Goal: Information Seeking & Learning: Learn about a topic

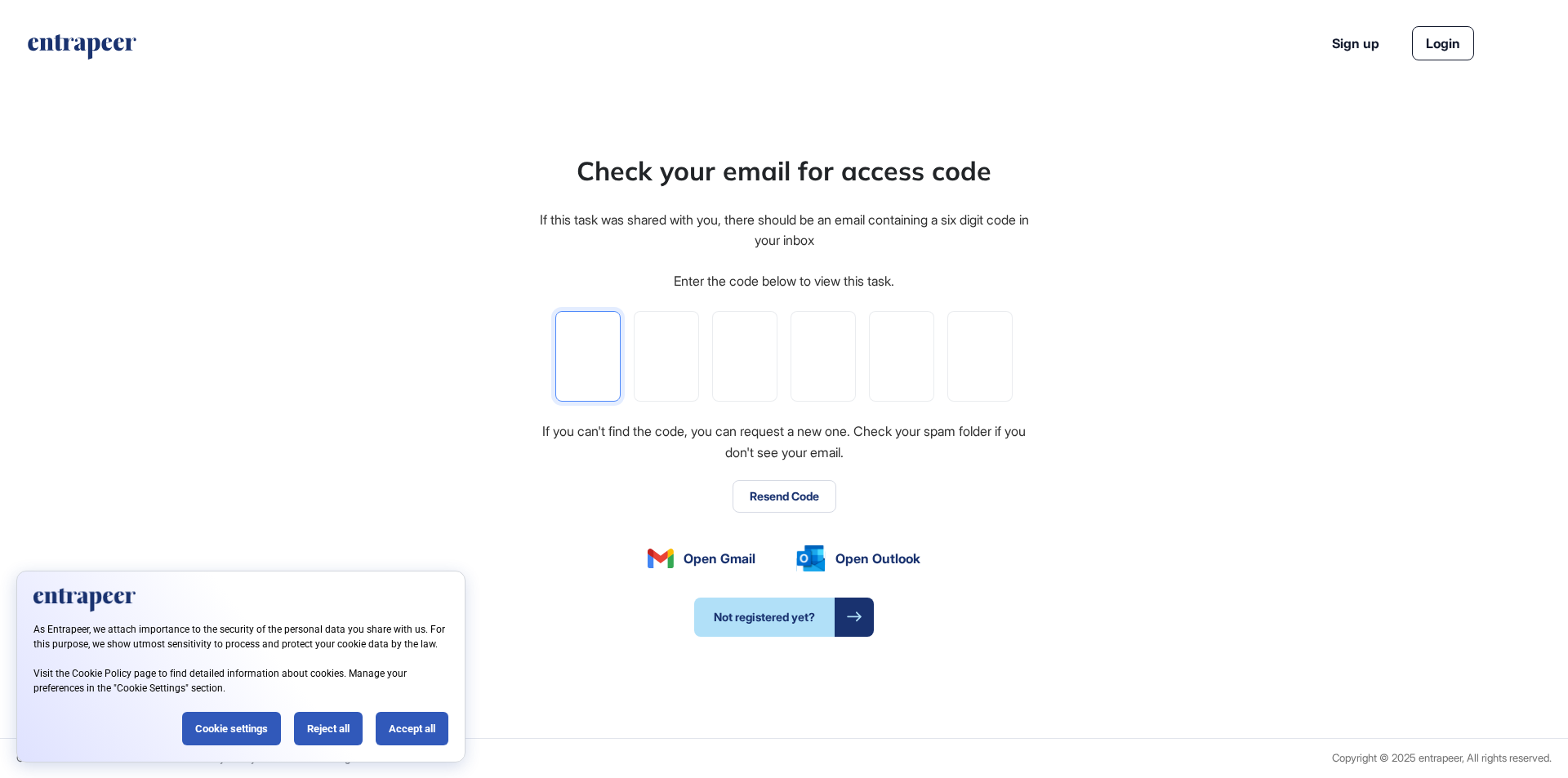
click at [611, 351] on input "tel" at bounding box center [588, 356] width 65 height 90
paste input "*"
type input "*"
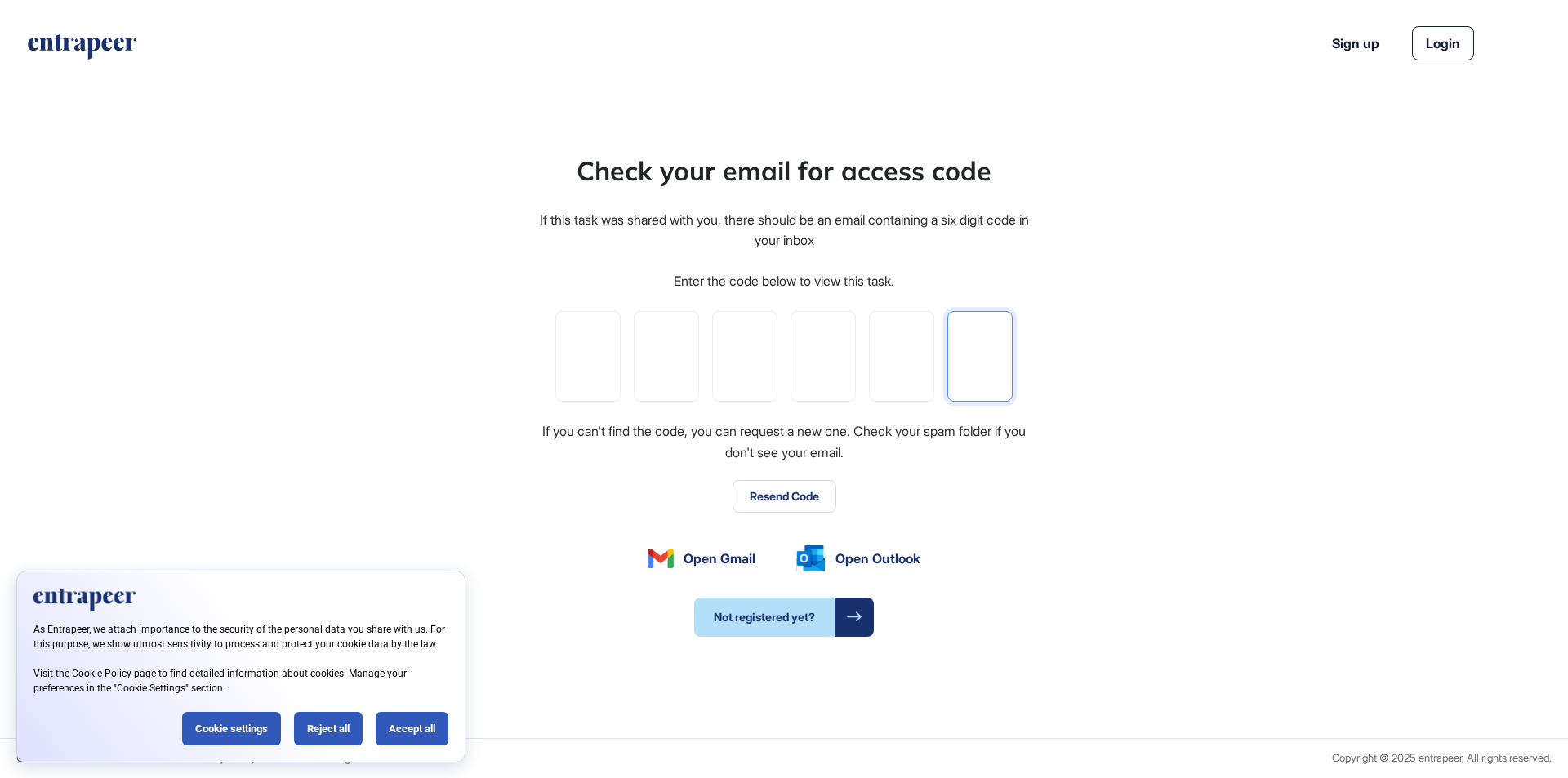
type input "*"
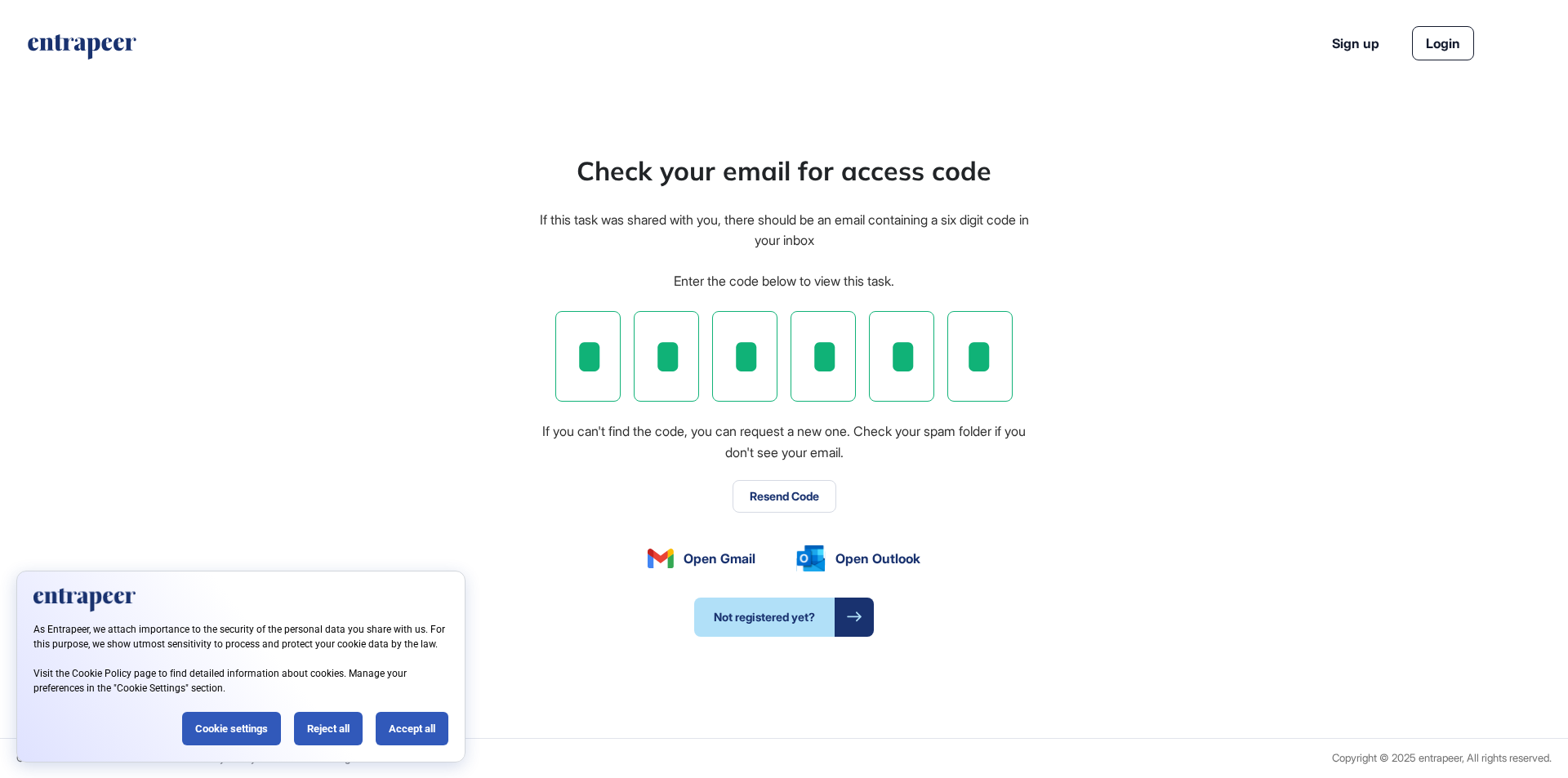
click at [787, 500] on button "Resend Code" at bounding box center [784, 496] width 104 height 33
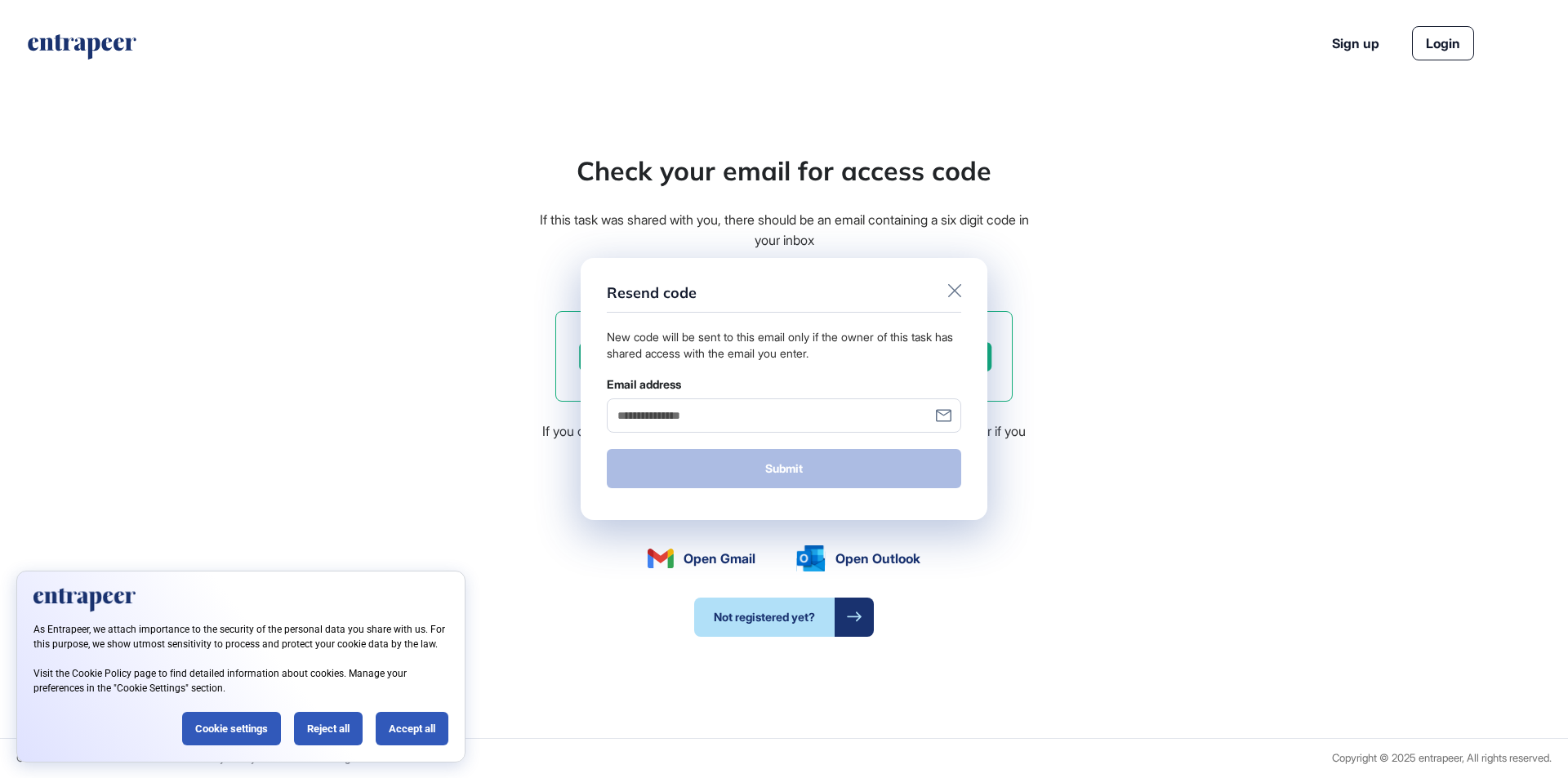
click at [941, 296] on div "Resend code" at bounding box center [783, 298] width 354 height 28
click at [946, 293] on div "Resend code" at bounding box center [783, 298] width 354 height 28
click at [952, 293] on icon at bounding box center [955, 291] width 13 height 13
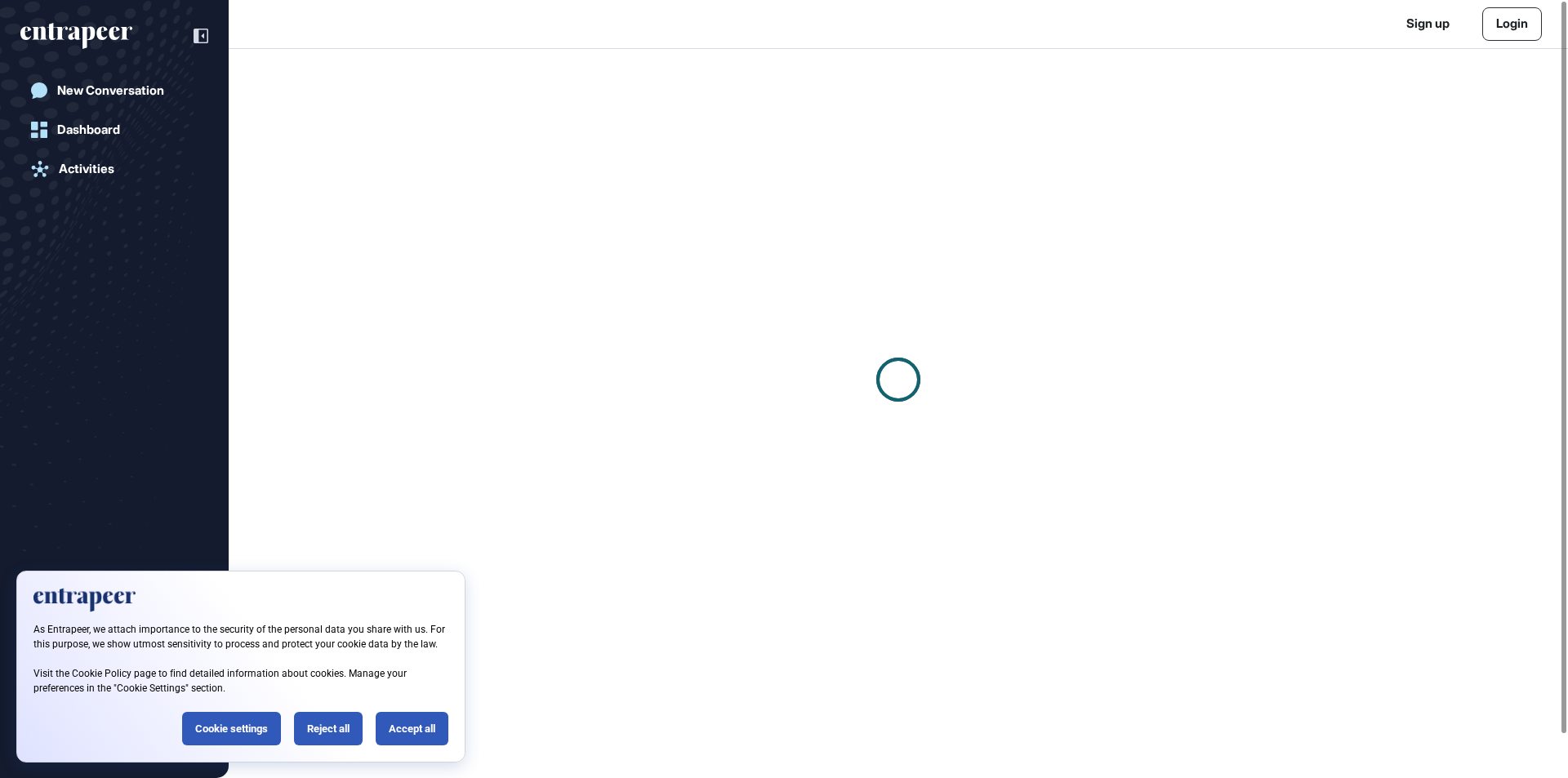
scroll to position [1, 1]
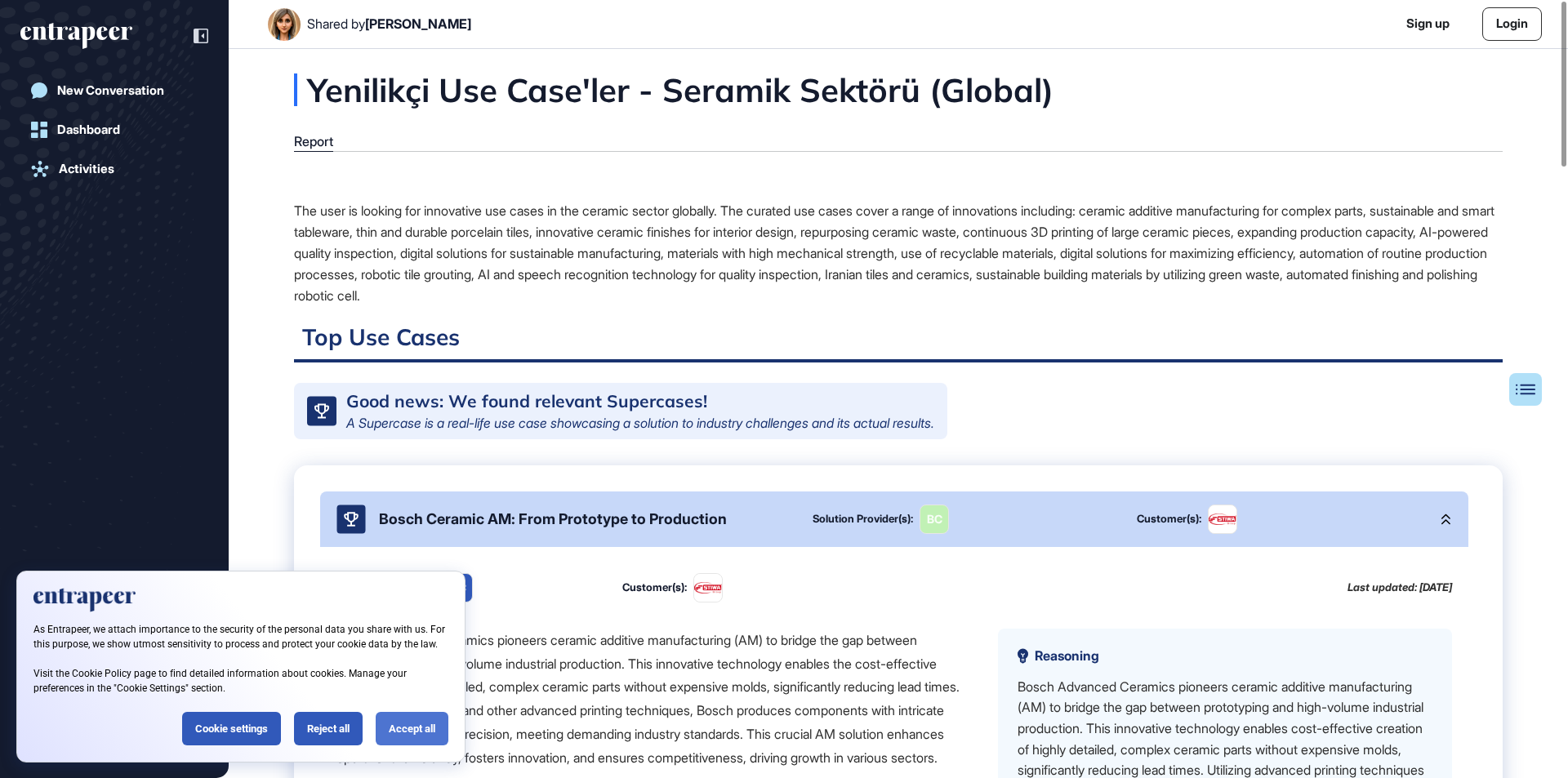
click at [405, 729] on div "Accept all" at bounding box center [411, 729] width 73 height 33
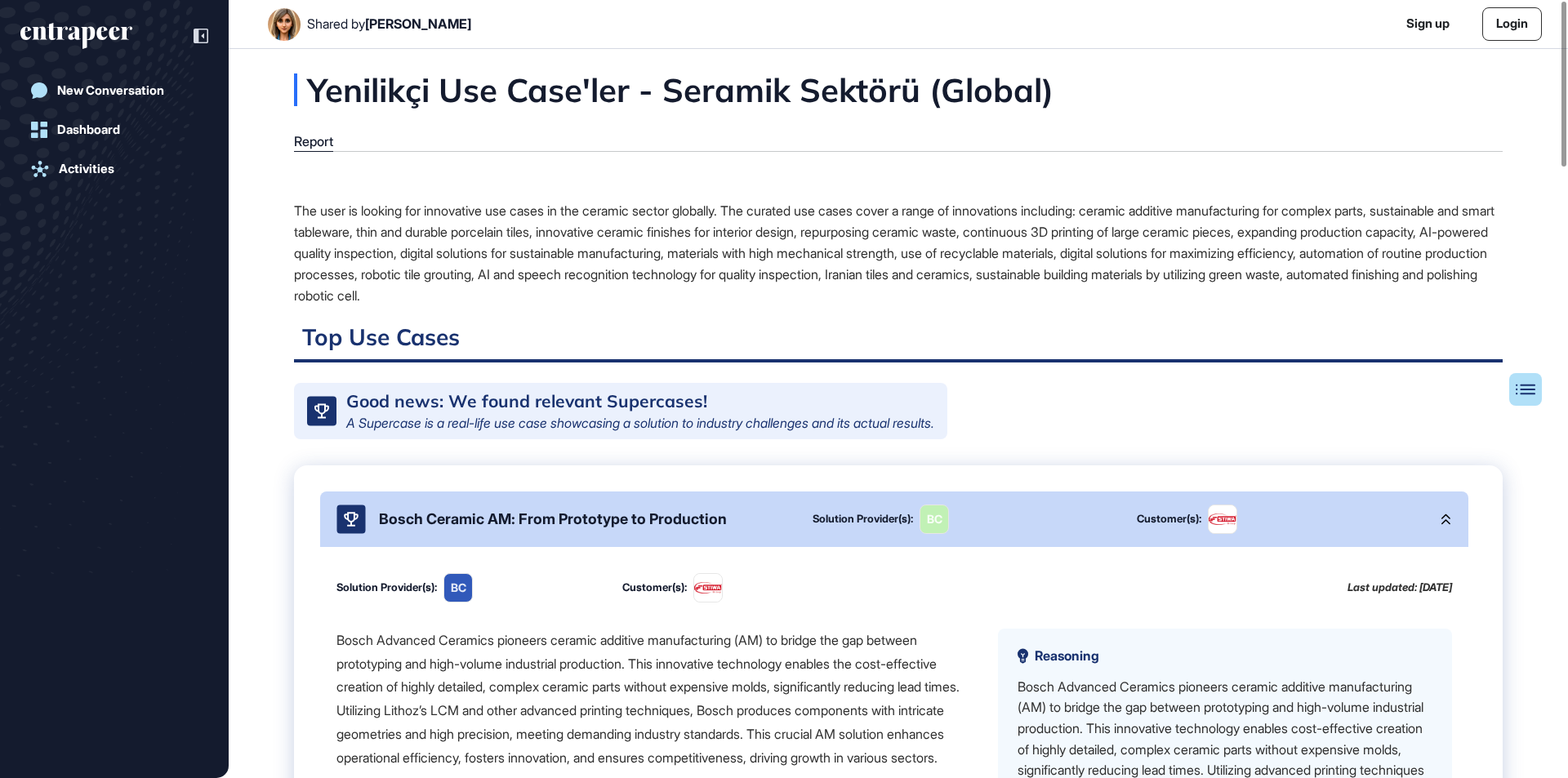
click at [437, 235] on div "The user is looking for innovative use cases in the ceramic sector globally. Th…" at bounding box center [898, 253] width 1209 height 106
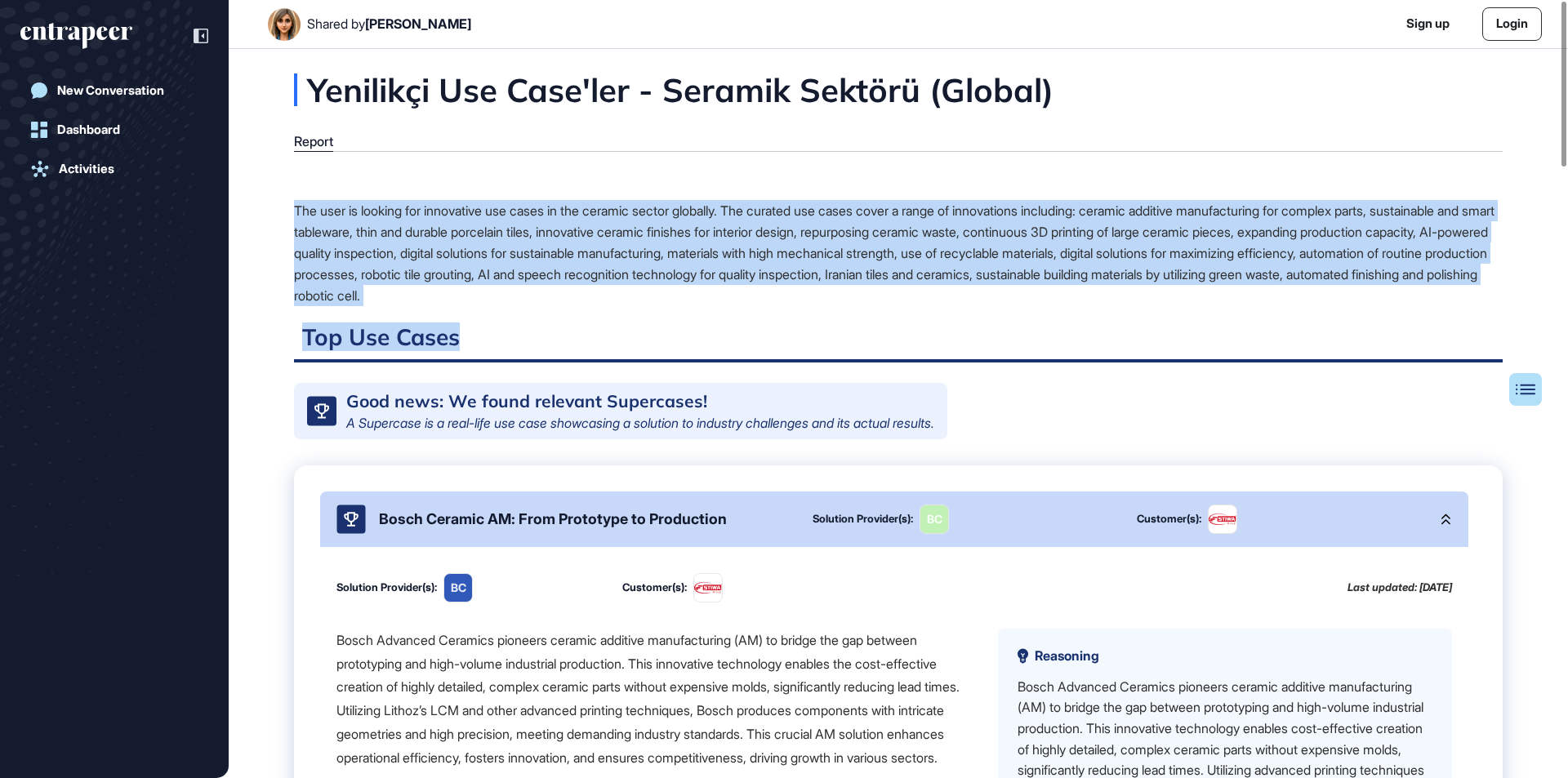
drag, startPoint x: 297, startPoint y: 213, endPoint x: 858, endPoint y: 309, distance: 569.2
click at [858, 303] on div "The user is looking for innovative use cases in the ceramic sector globally. Th…" at bounding box center [898, 253] width 1209 height 106
drag, startPoint x: 861, startPoint y: 302, endPoint x: 290, endPoint y: 214, distance: 577.7
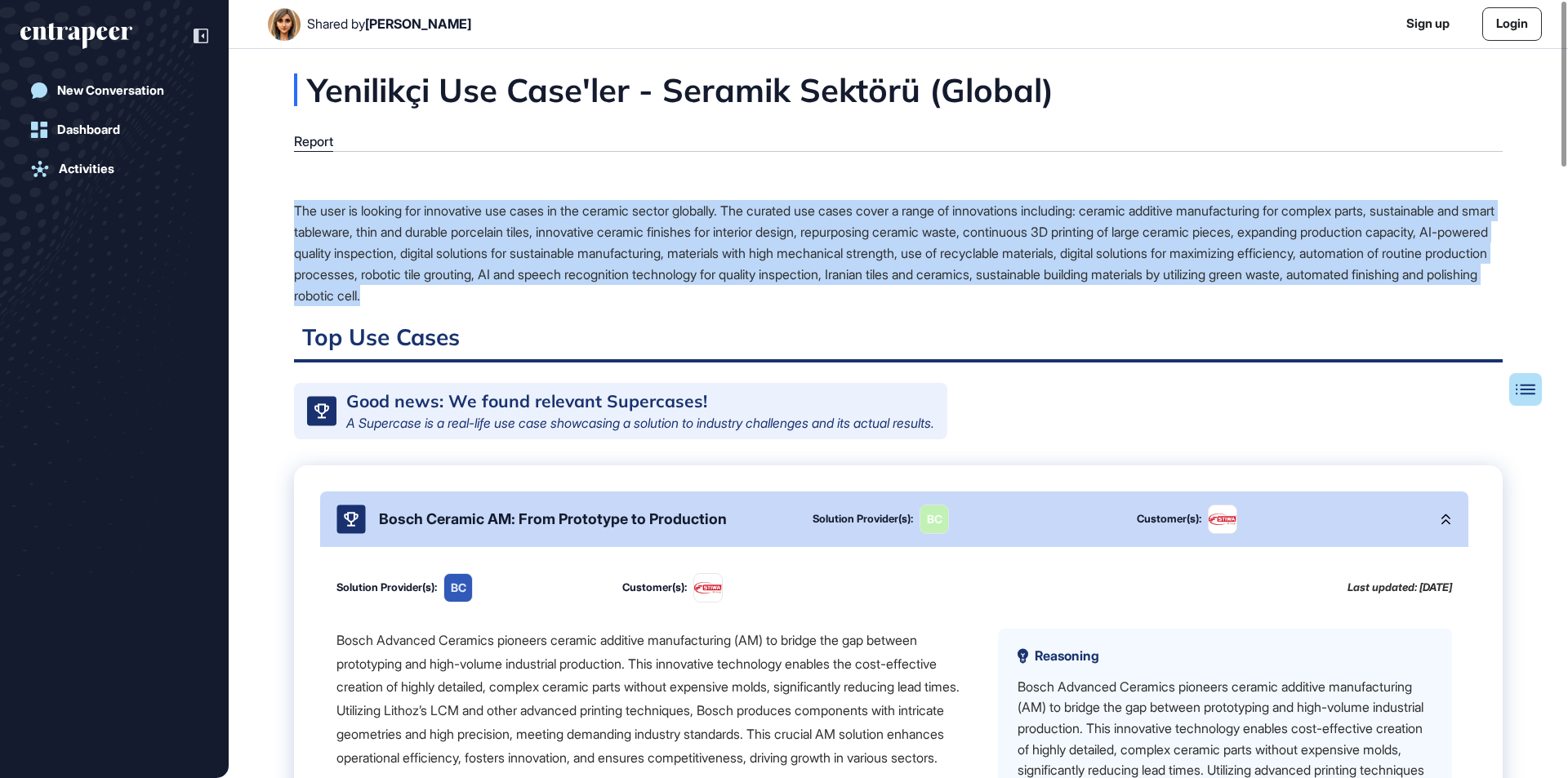
copy div "The user is looking for innovative use cases in the ceramic sector globally. Th…"
